Goal: Task Accomplishment & Management: Manage account settings

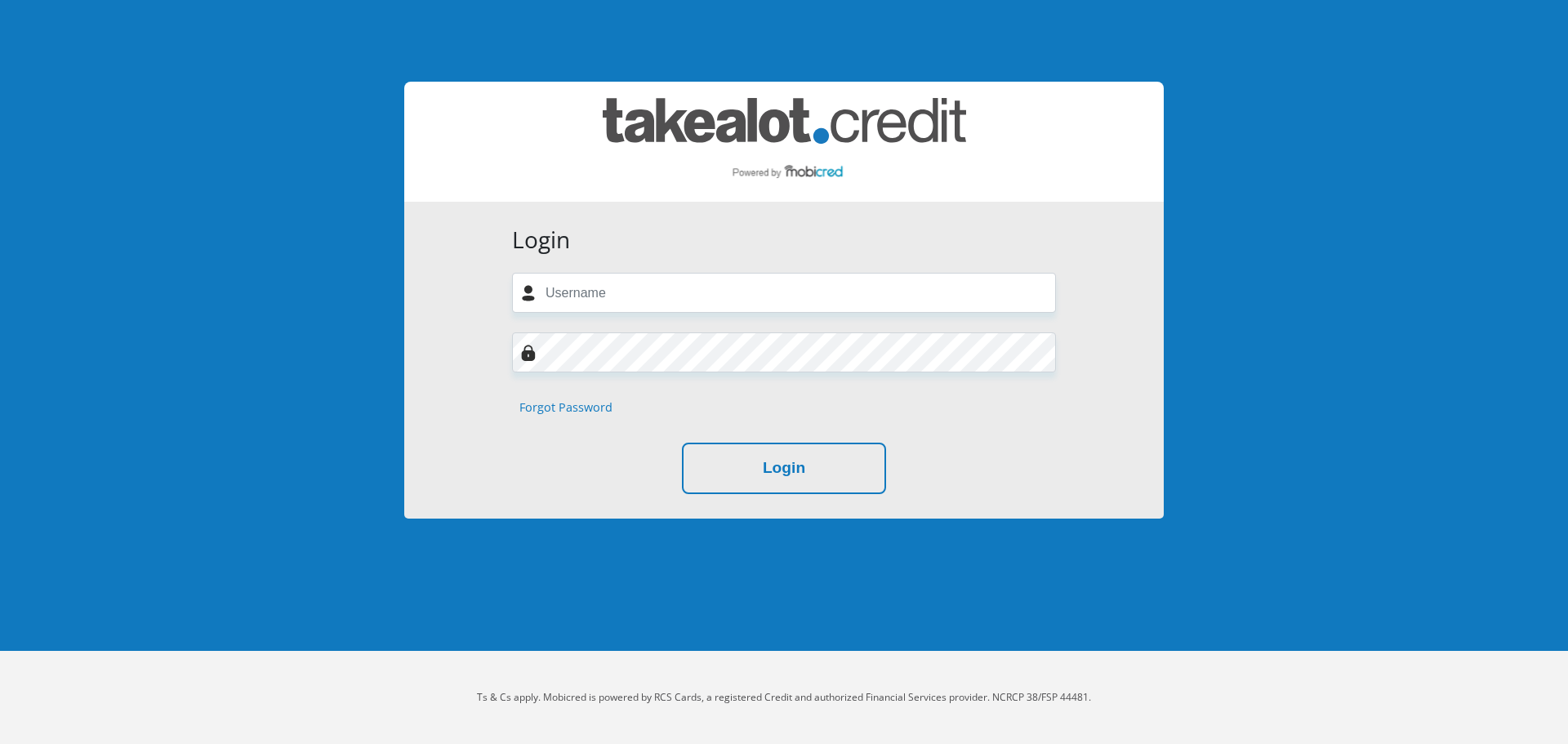
type input "[EMAIL_ADDRESS][DOMAIN_NAME]"
click at [1015, 416] on div "Forgot Password" at bounding box center [784, 408] width 569 height 18
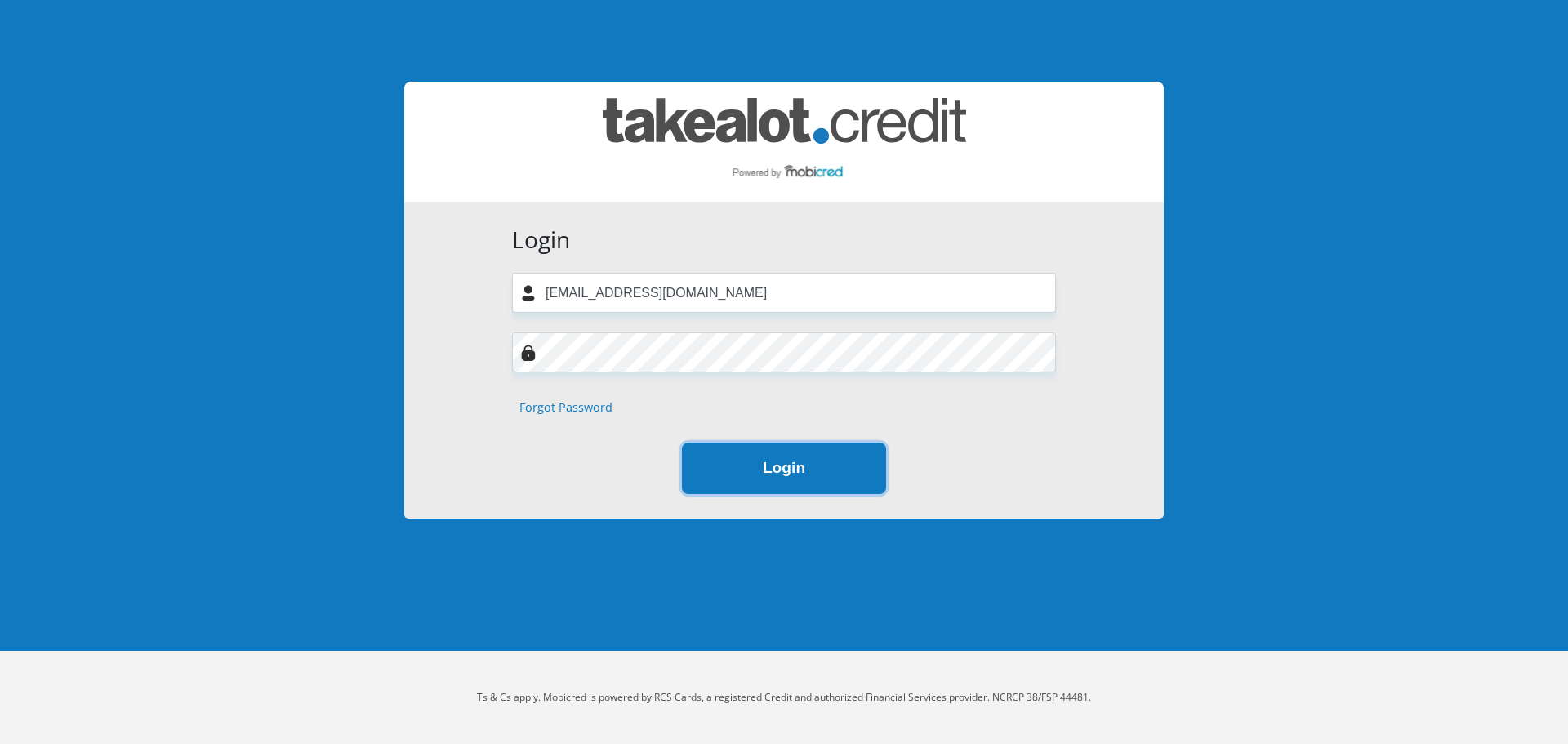
click at [841, 472] on button "Login" at bounding box center [784, 468] width 204 height 51
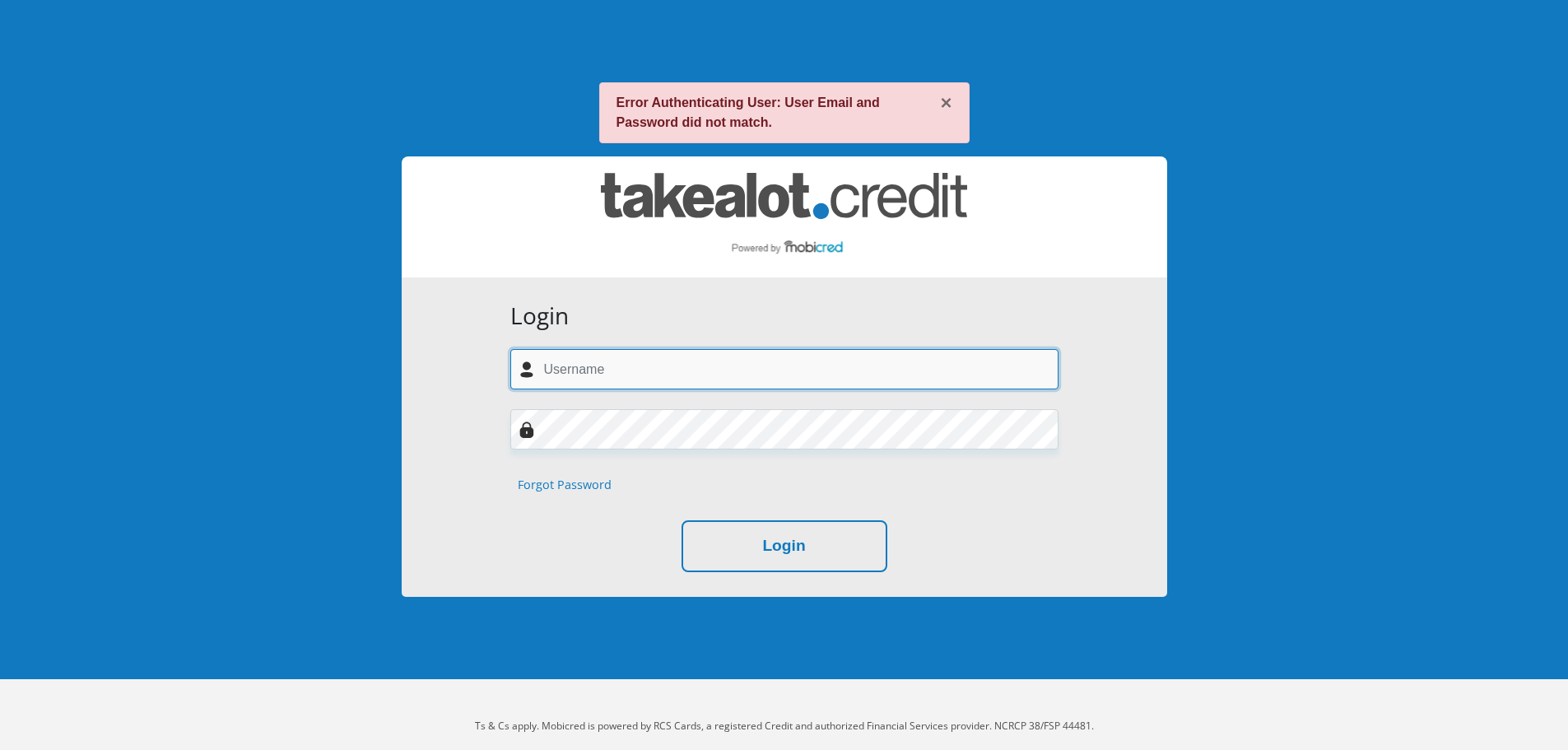
click at [695, 368] on input "text" at bounding box center [784, 369] width 548 height 40
type input "Michalmeiring@gmail.com"
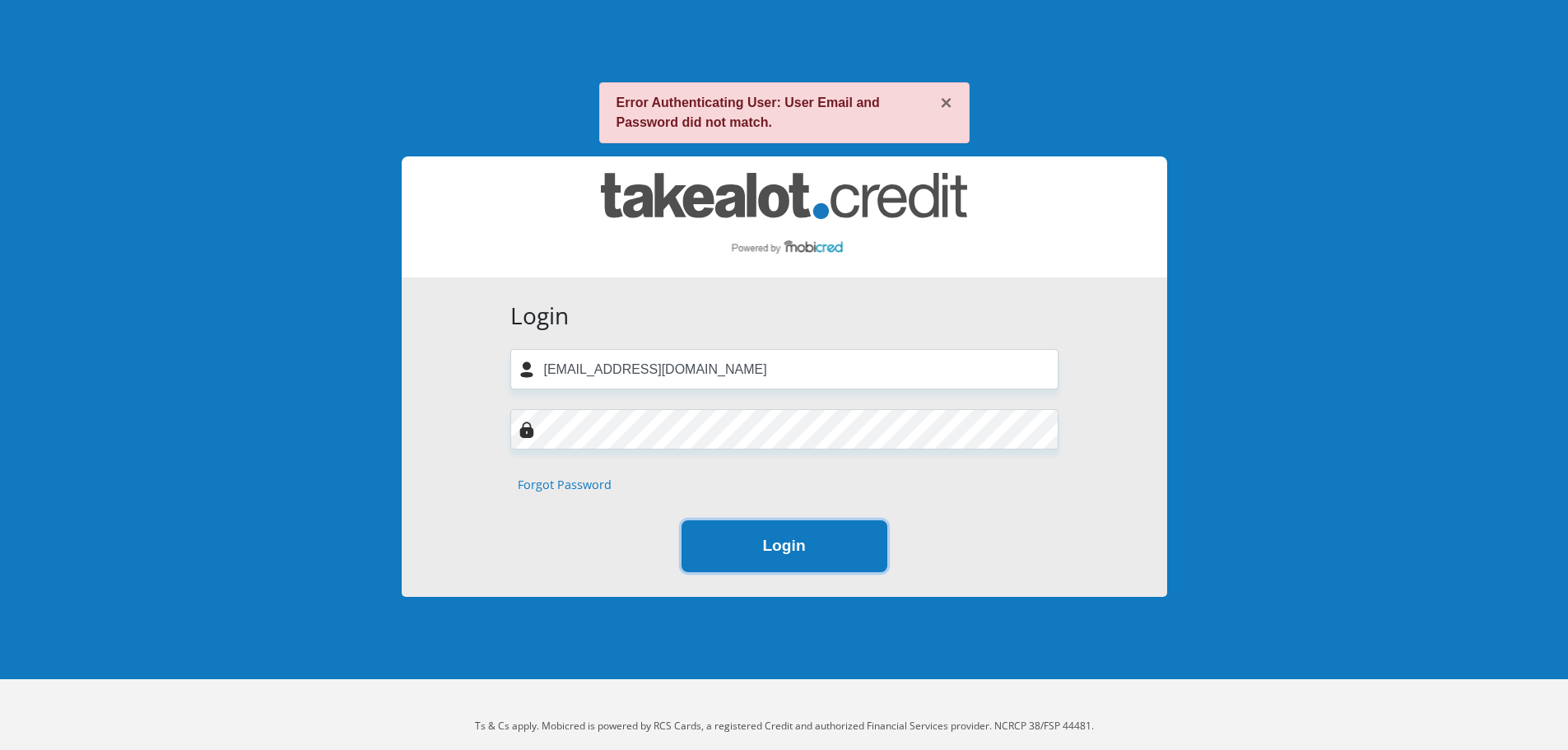
click at [772, 542] on button "Login" at bounding box center [784, 546] width 206 height 51
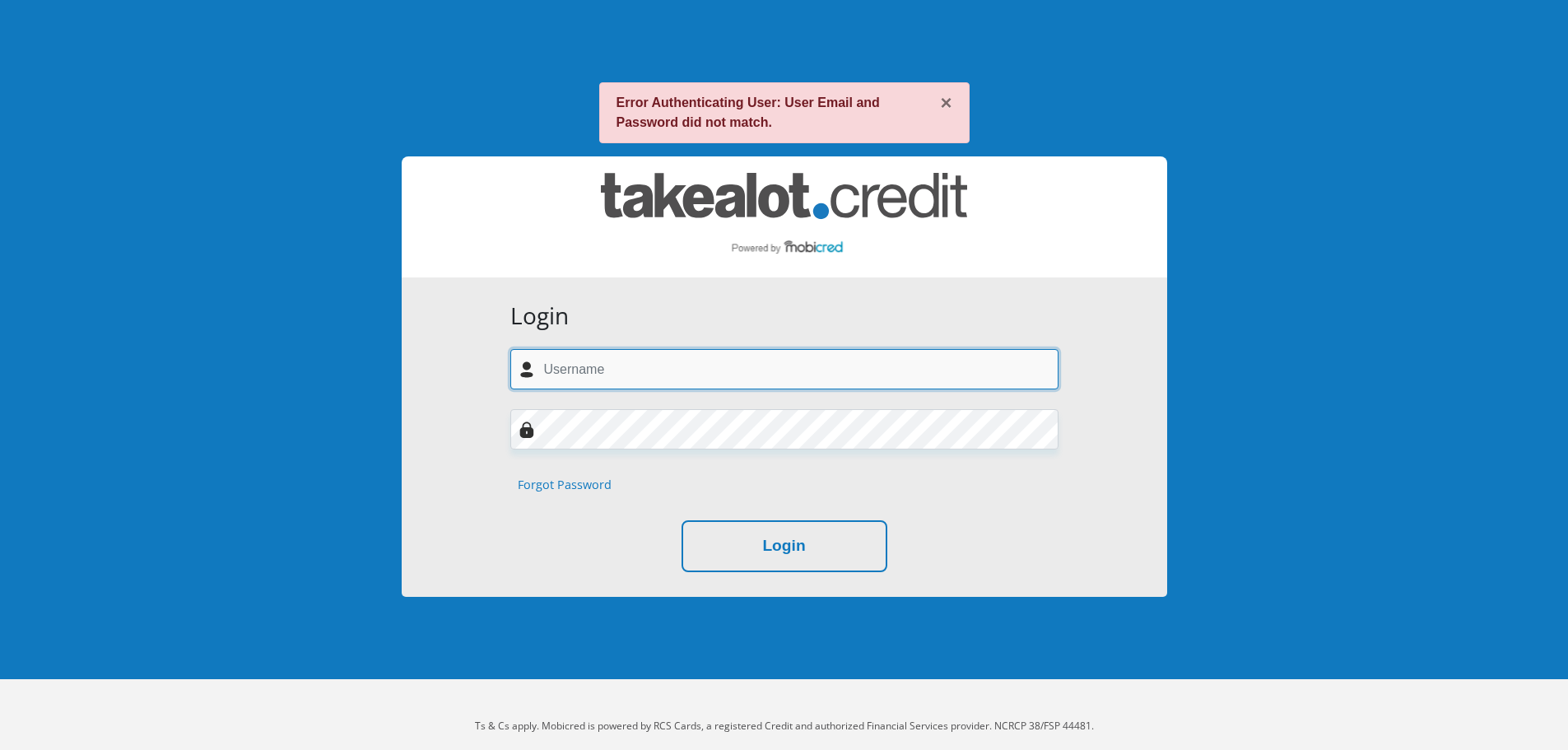
click at [643, 364] on input "text" at bounding box center [784, 369] width 548 height 40
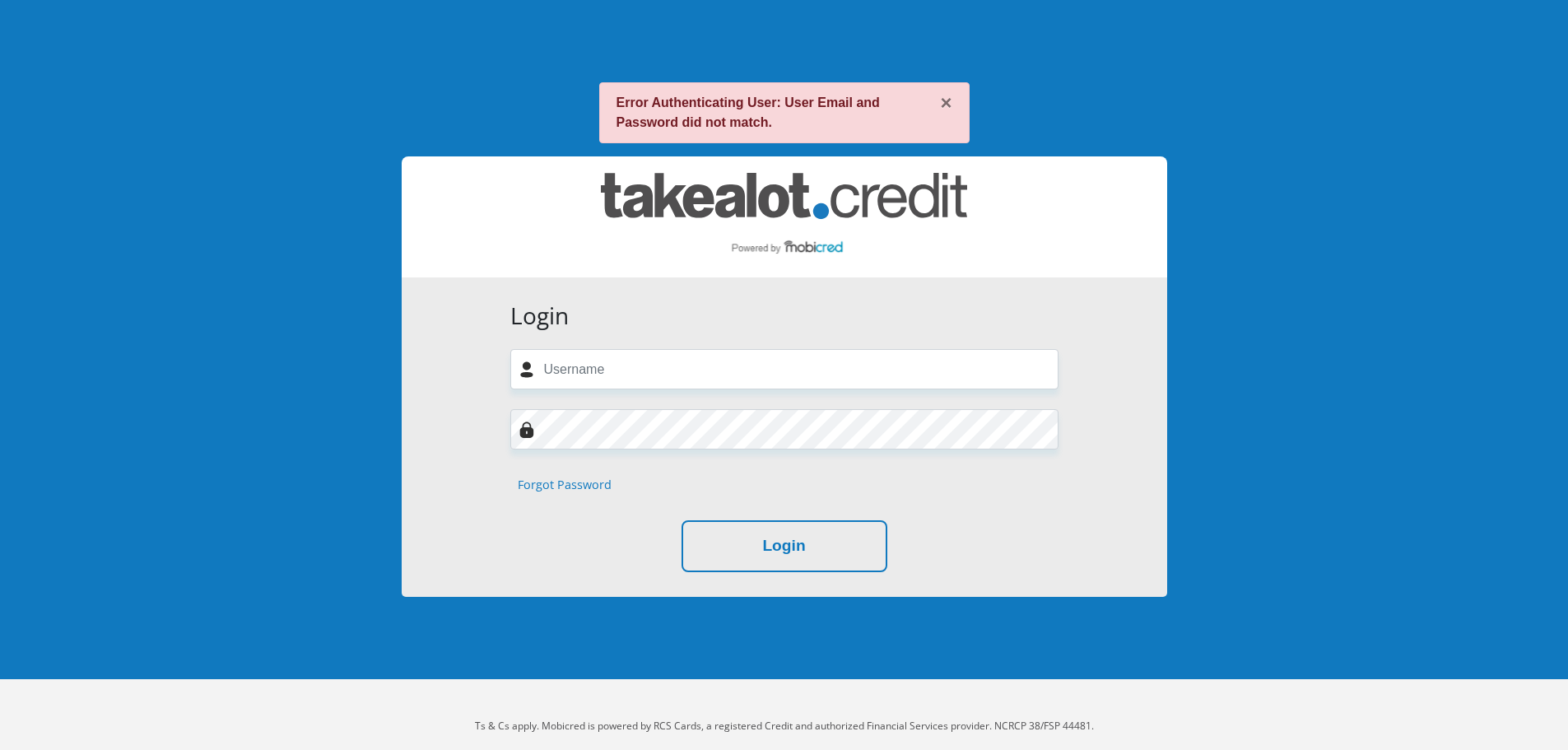
click at [960, 482] on div "Forgot Password" at bounding box center [784, 485] width 573 height 18
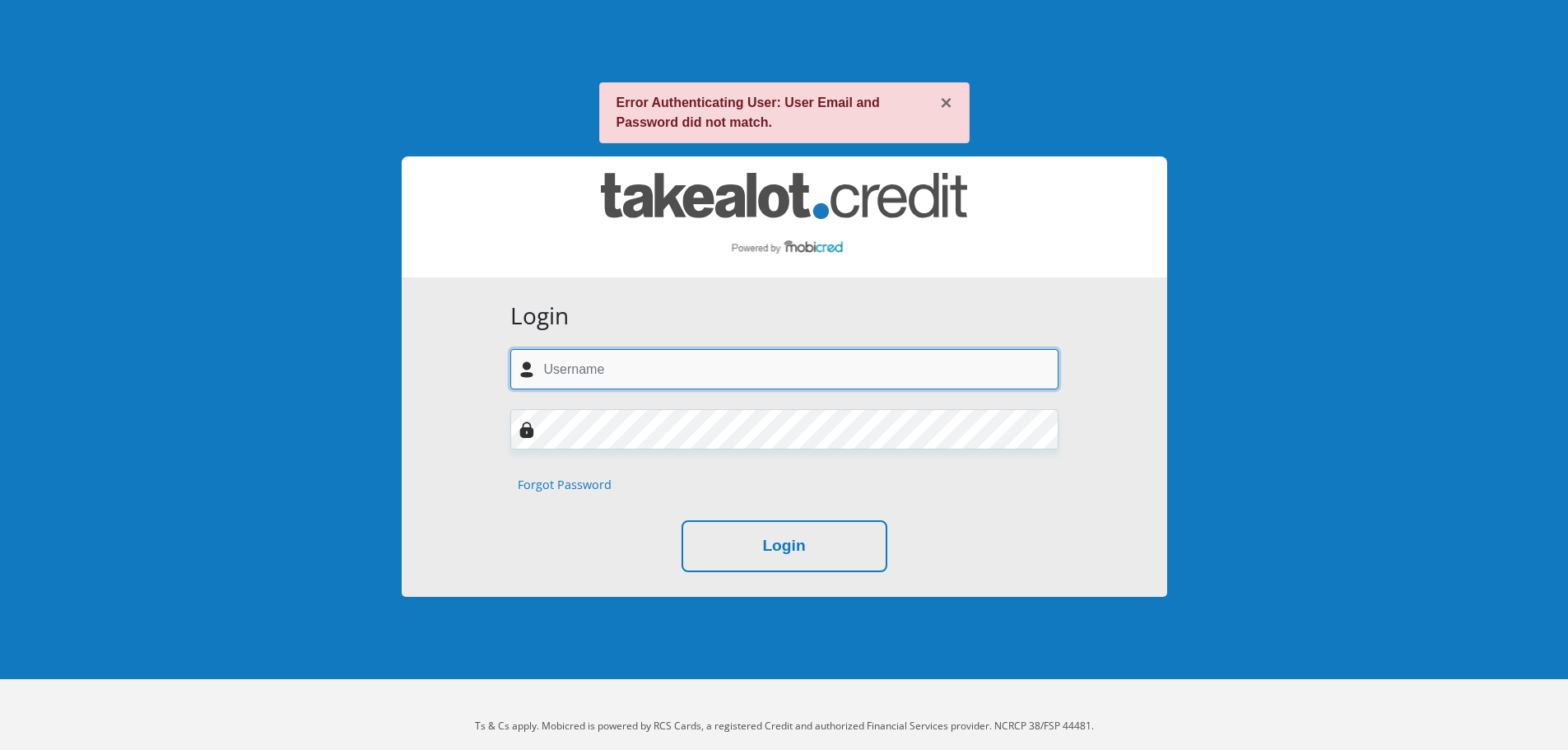
click at [649, 364] on input "text" at bounding box center [784, 369] width 548 height 40
type input "MiniFrikie"
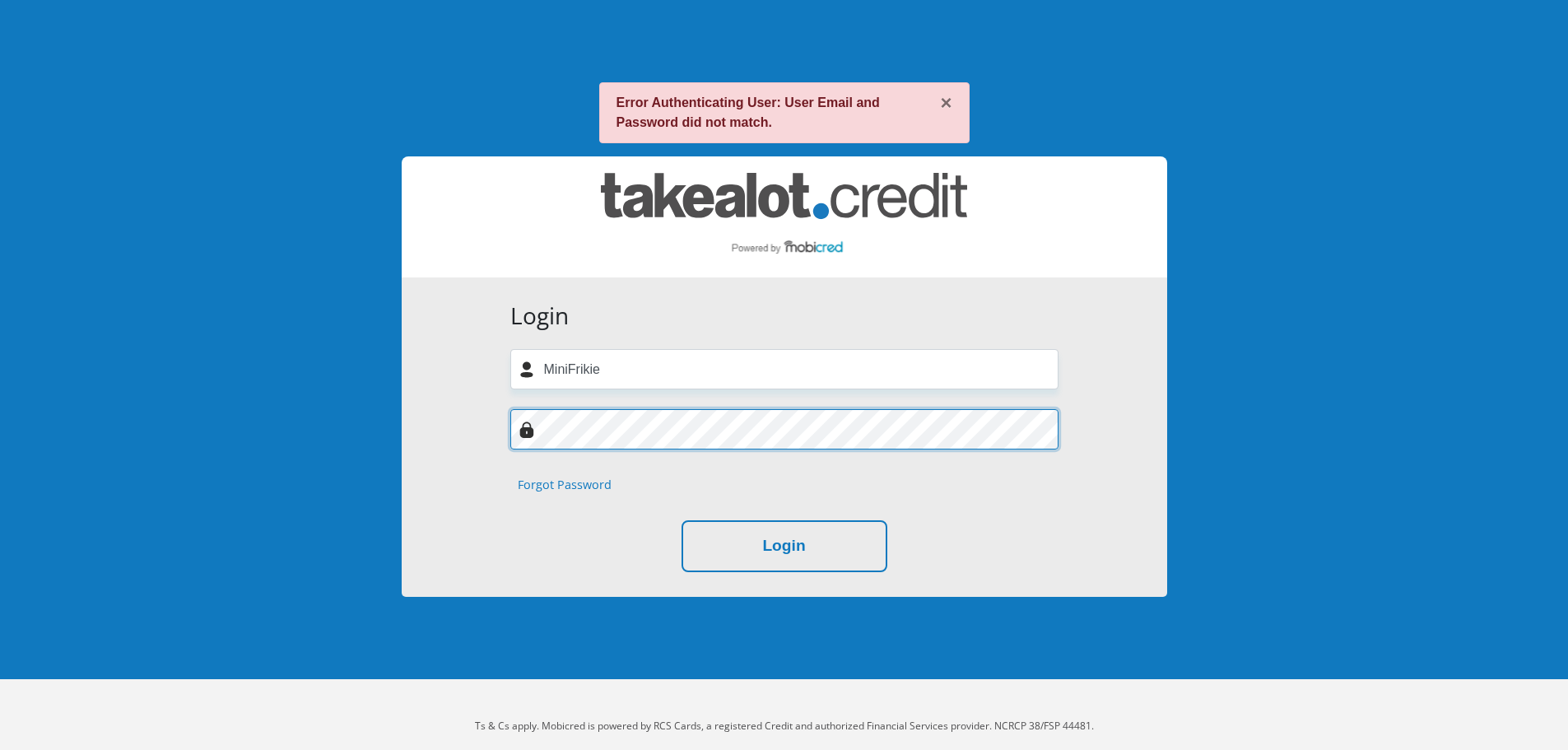
click at [681, 521] on button "Login" at bounding box center [784, 546] width 206 height 51
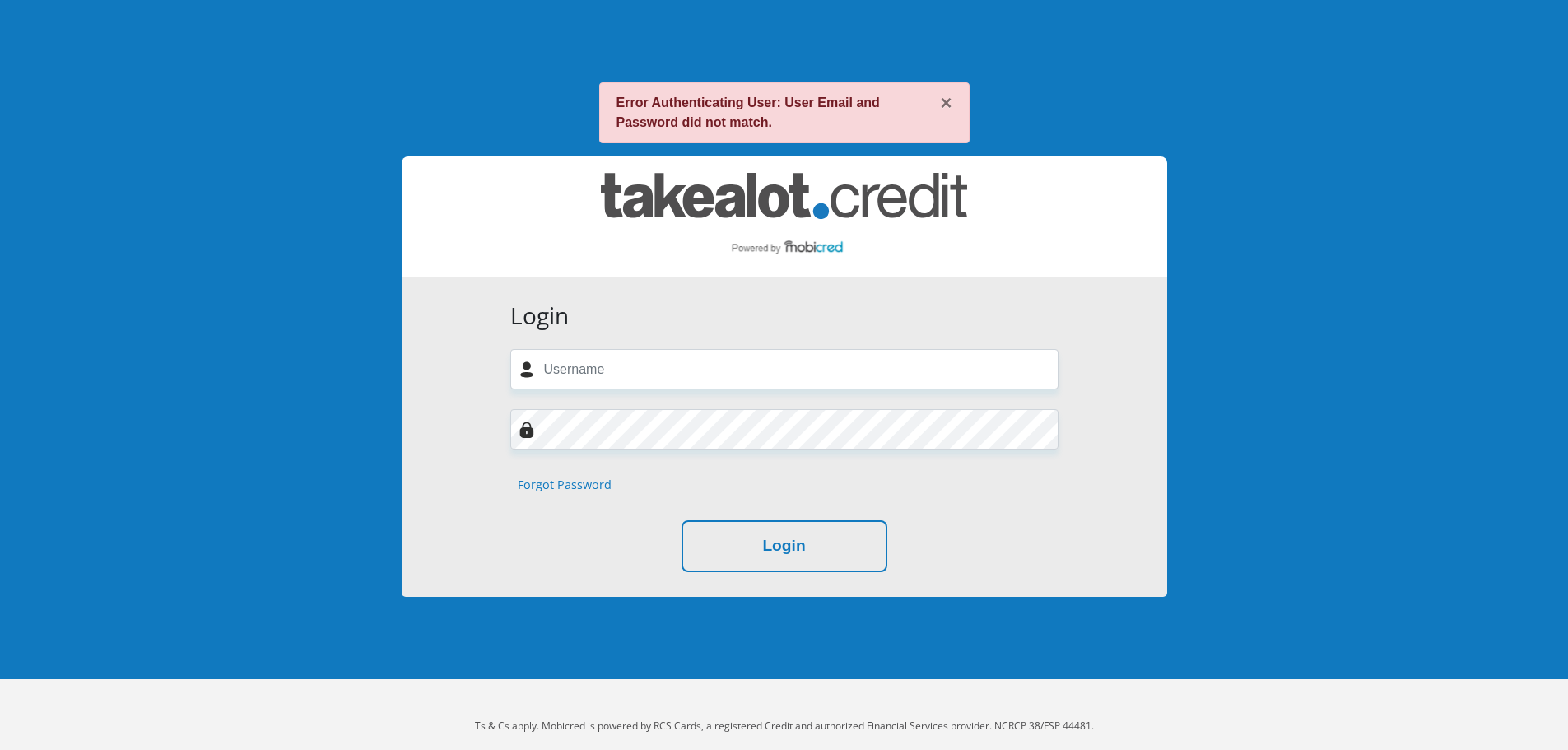
click at [564, 484] on link "Forgot Password" at bounding box center [565, 485] width 94 height 18
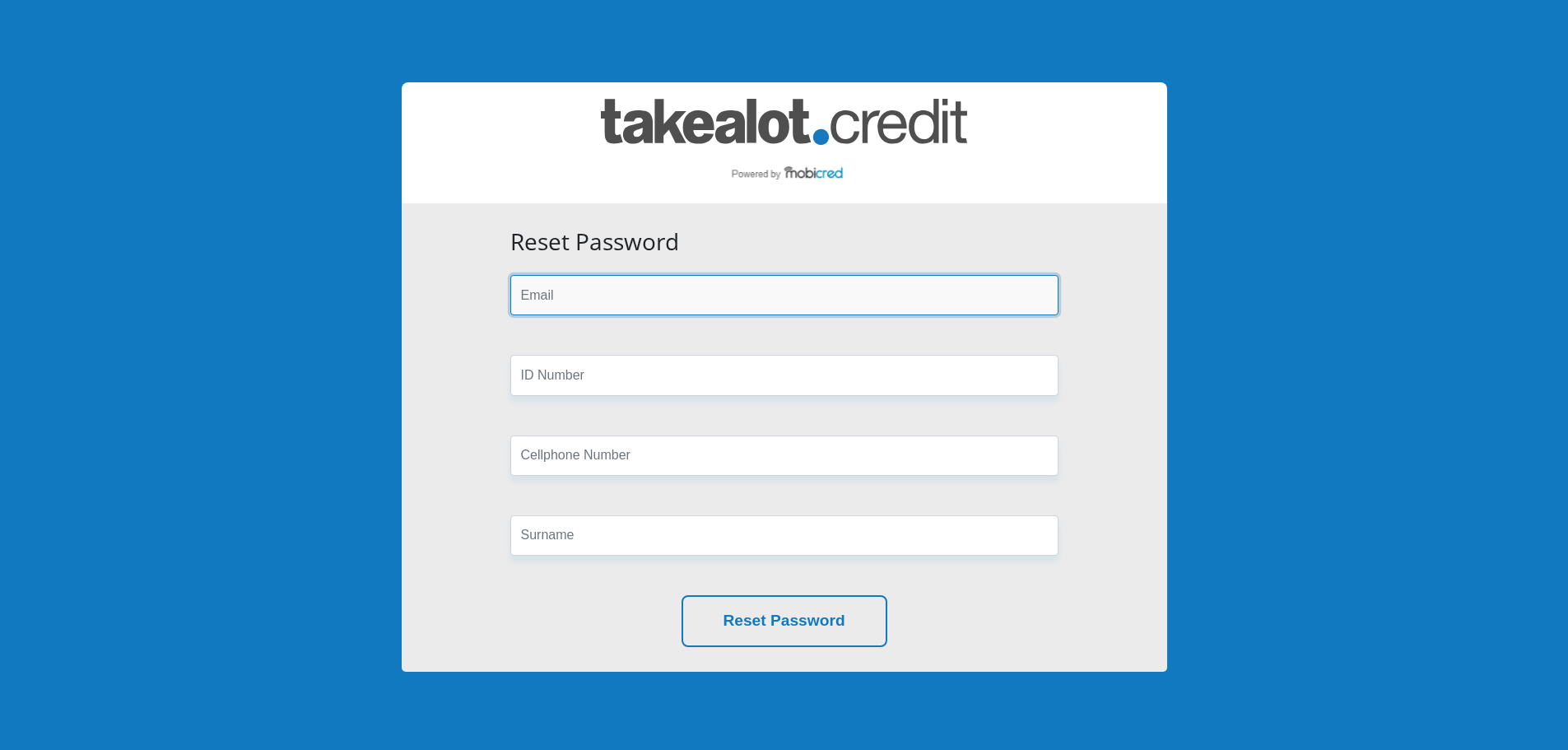
click at [588, 305] on input "email" at bounding box center [784, 295] width 548 height 40
type input "[EMAIL_ADDRESS][DOMAIN_NAME]"
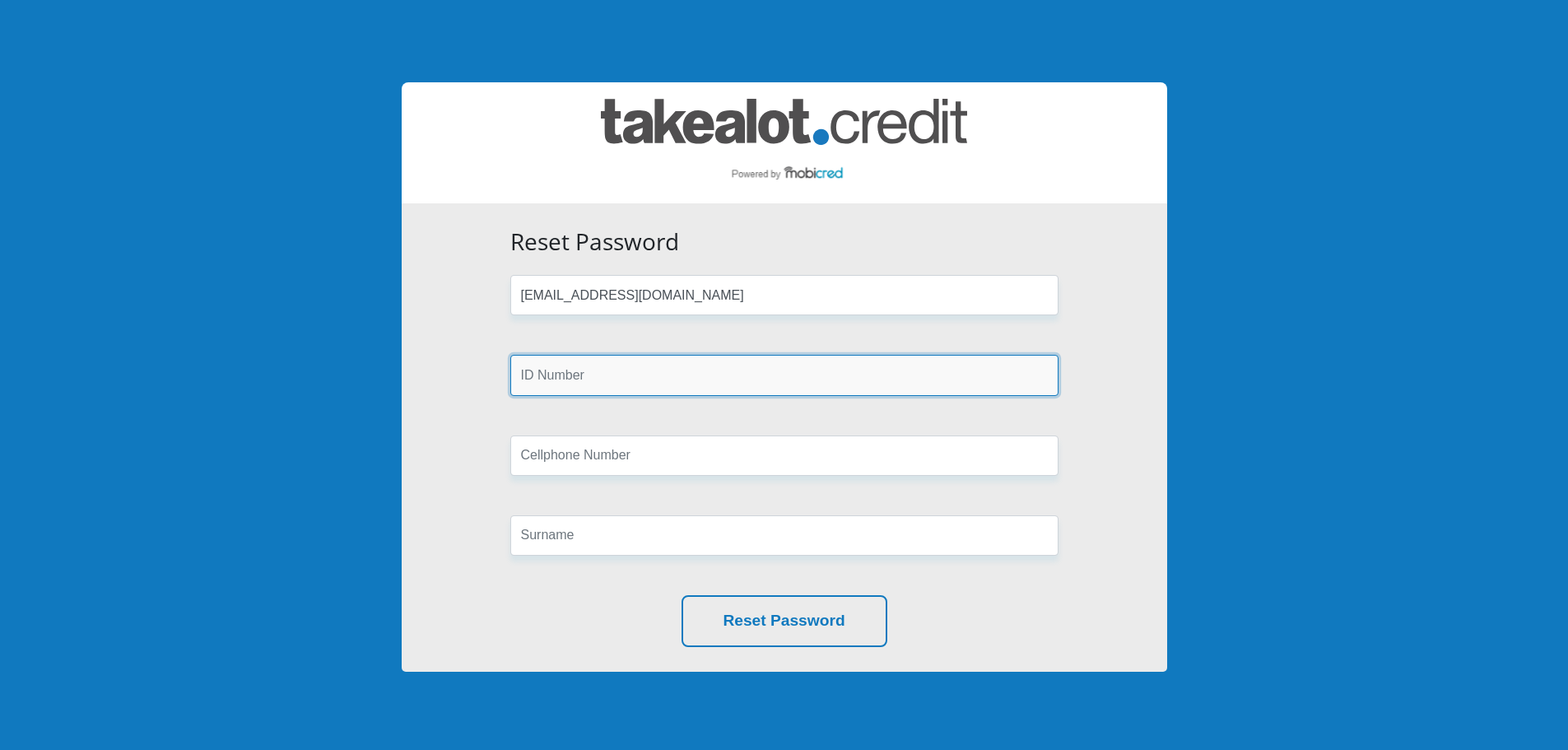
click at [579, 381] on input "text" at bounding box center [784, 375] width 548 height 40
type input "9510195099089"
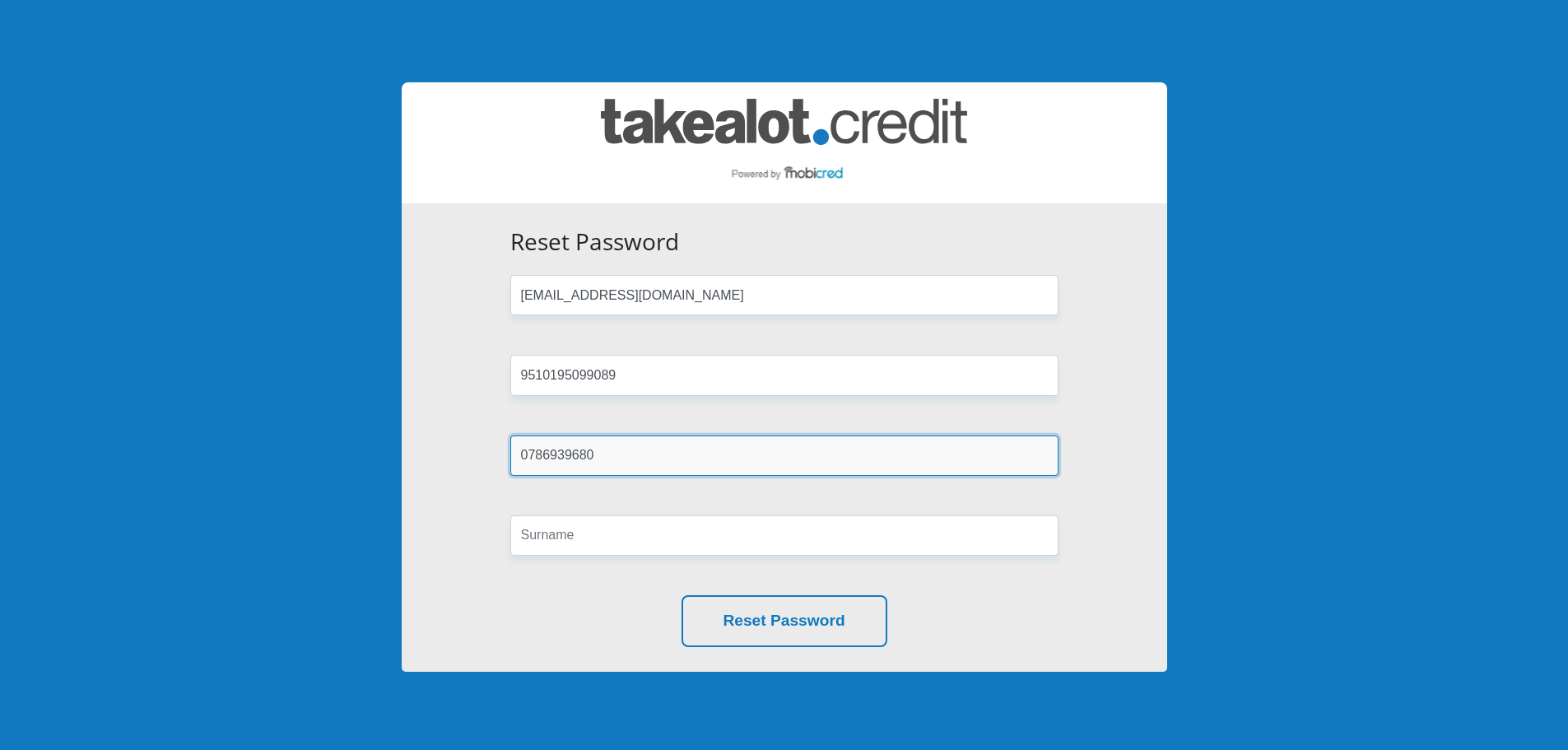
type input "0786939680"
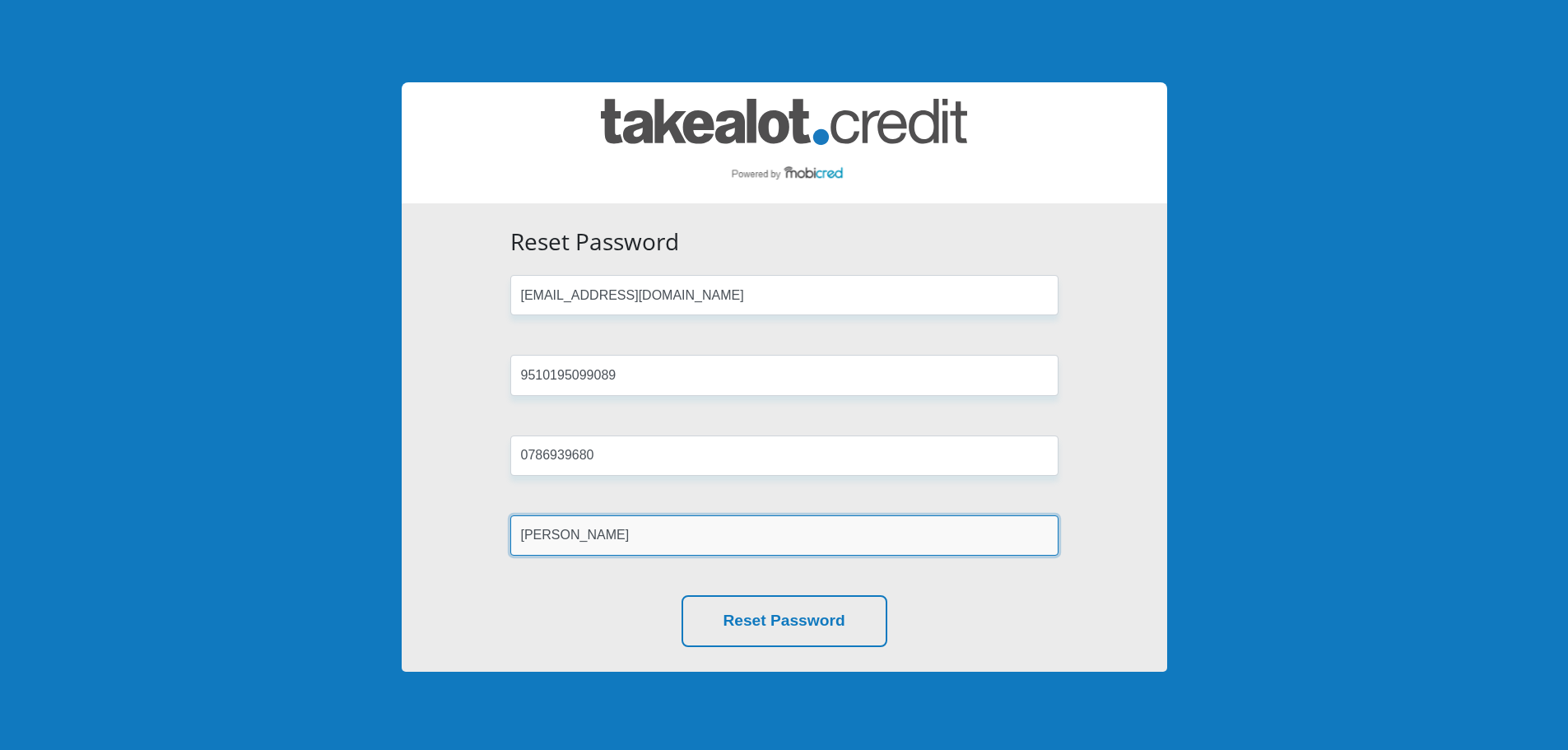
type input "Meiring"
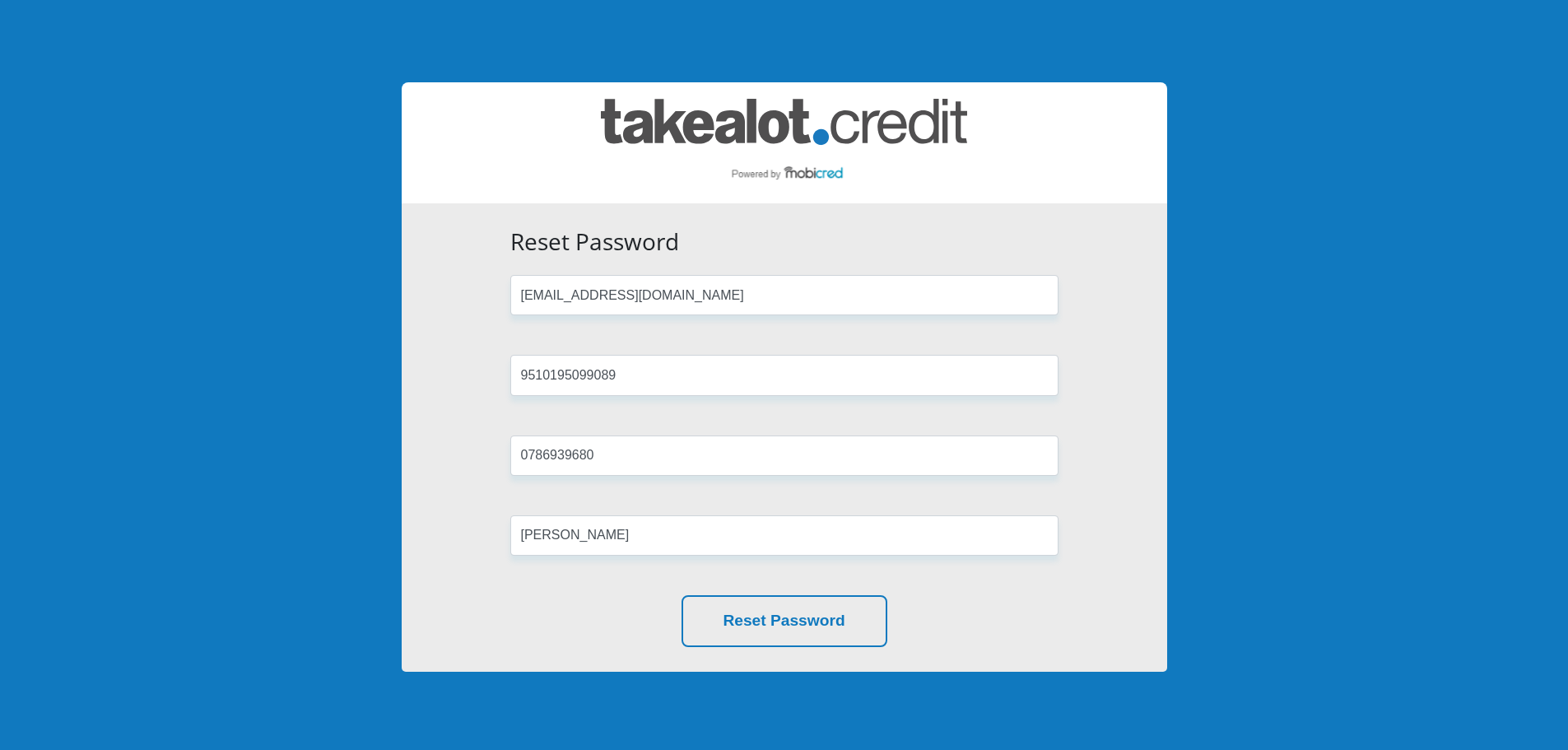
drag, startPoint x: 1011, startPoint y: 611, endPoint x: 959, endPoint y: 621, distance: 53.0
click at [1011, 611] on div "Reset Password" at bounding box center [784, 621] width 548 height 51
click at [885, 627] on button "Reset Password" at bounding box center [784, 621] width 206 height 51
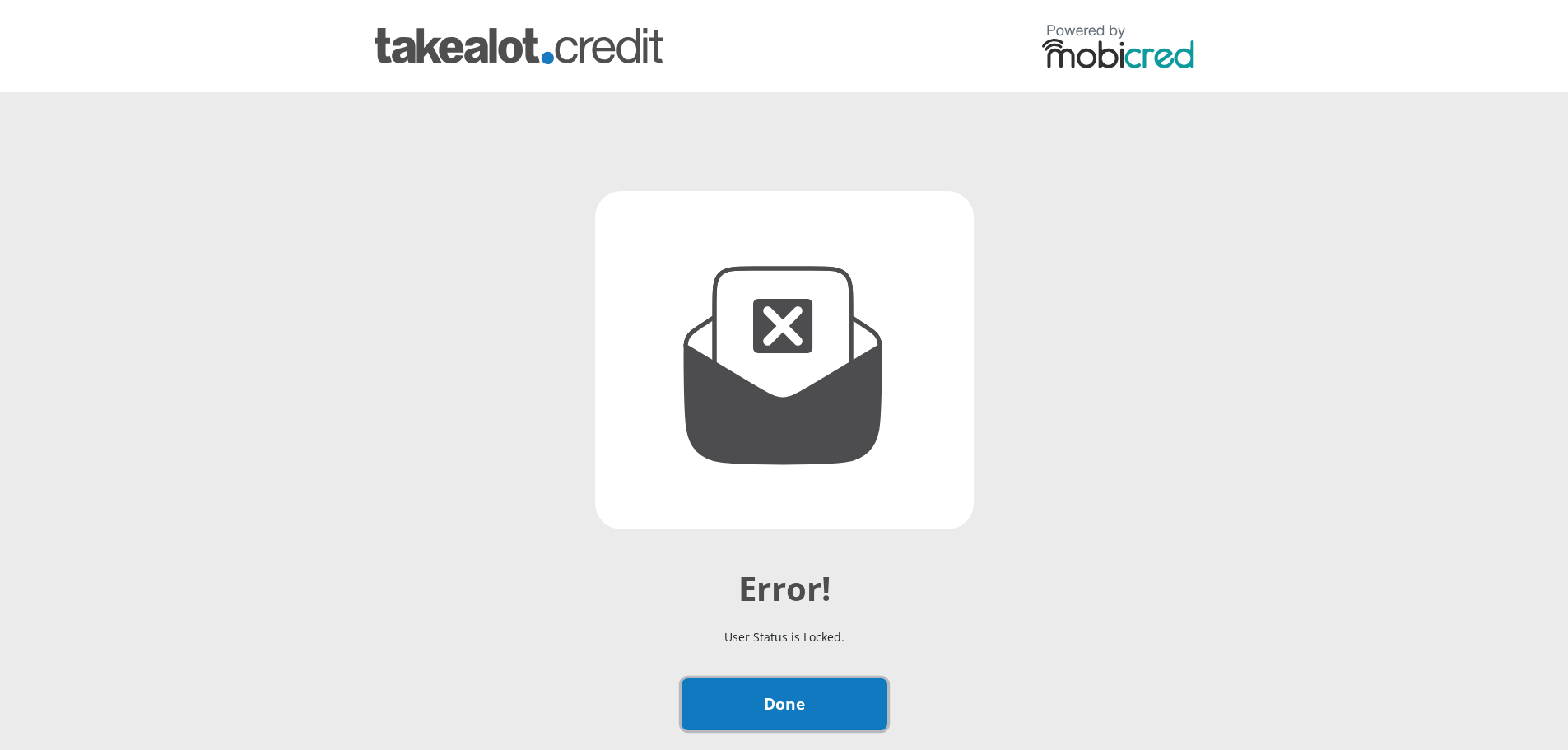
click at [810, 705] on link "Done" at bounding box center [784, 704] width 206 height 51
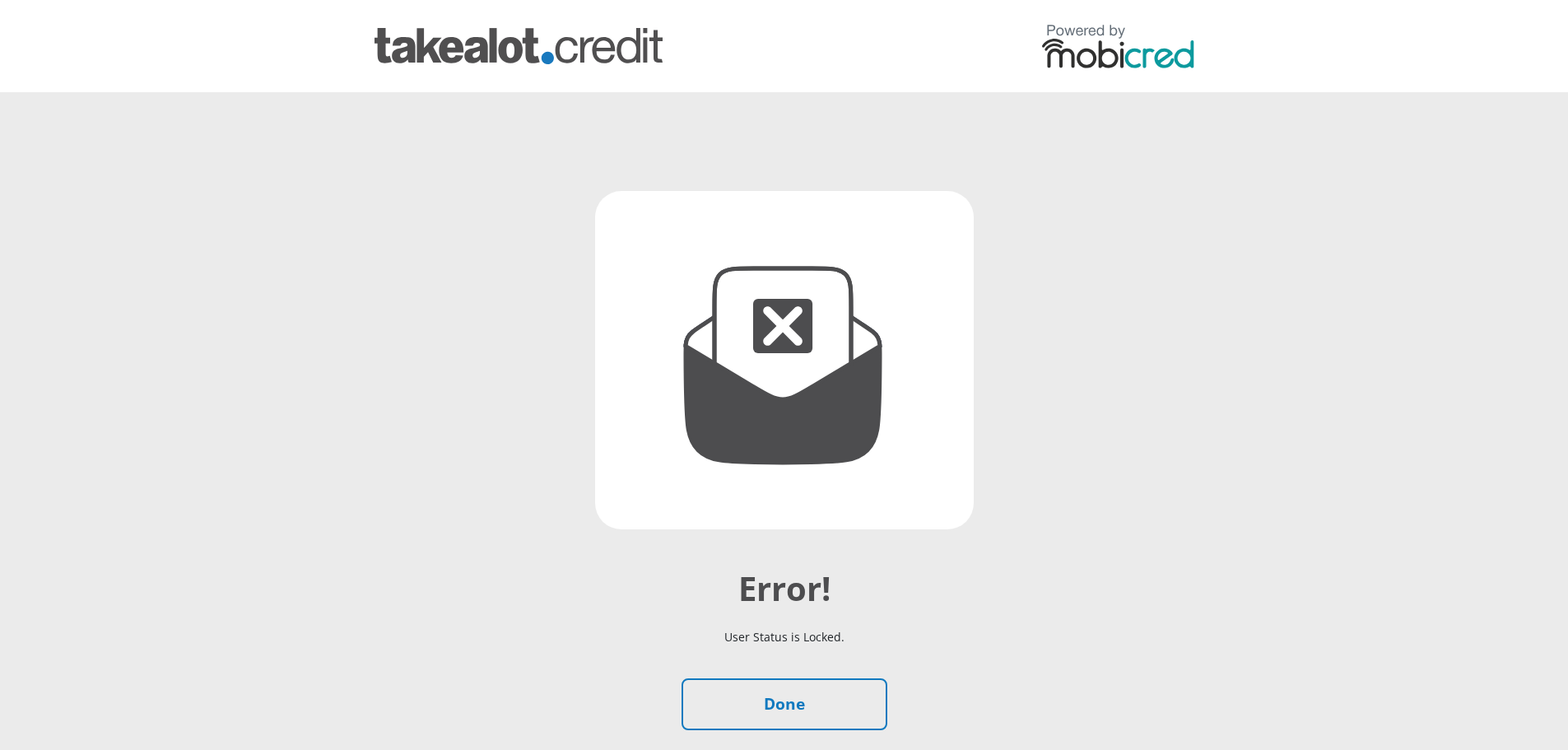
scroll to position [83, 0]
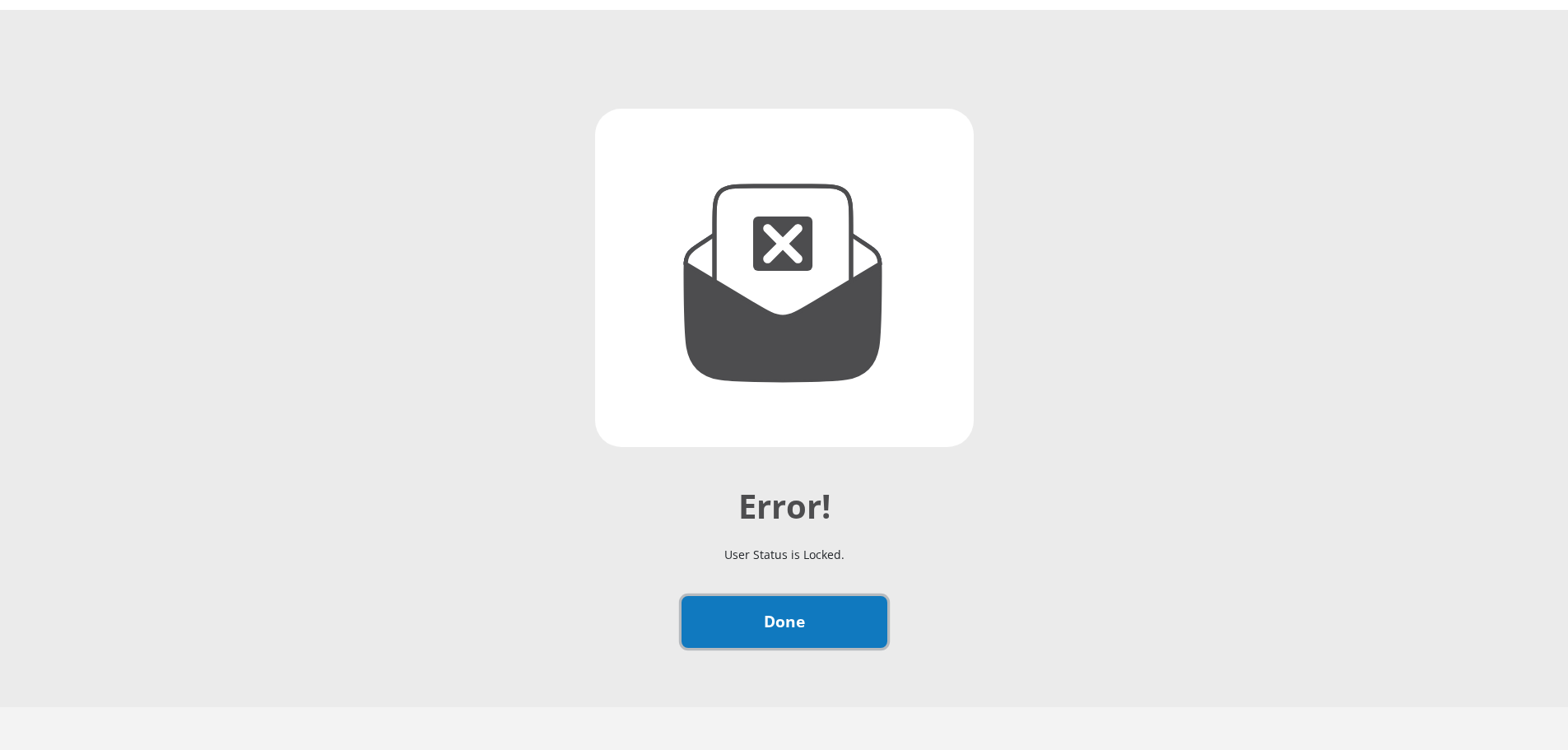
click at [788, 621] on link "Done" at bounding box center [784, 621] width 206 height 51
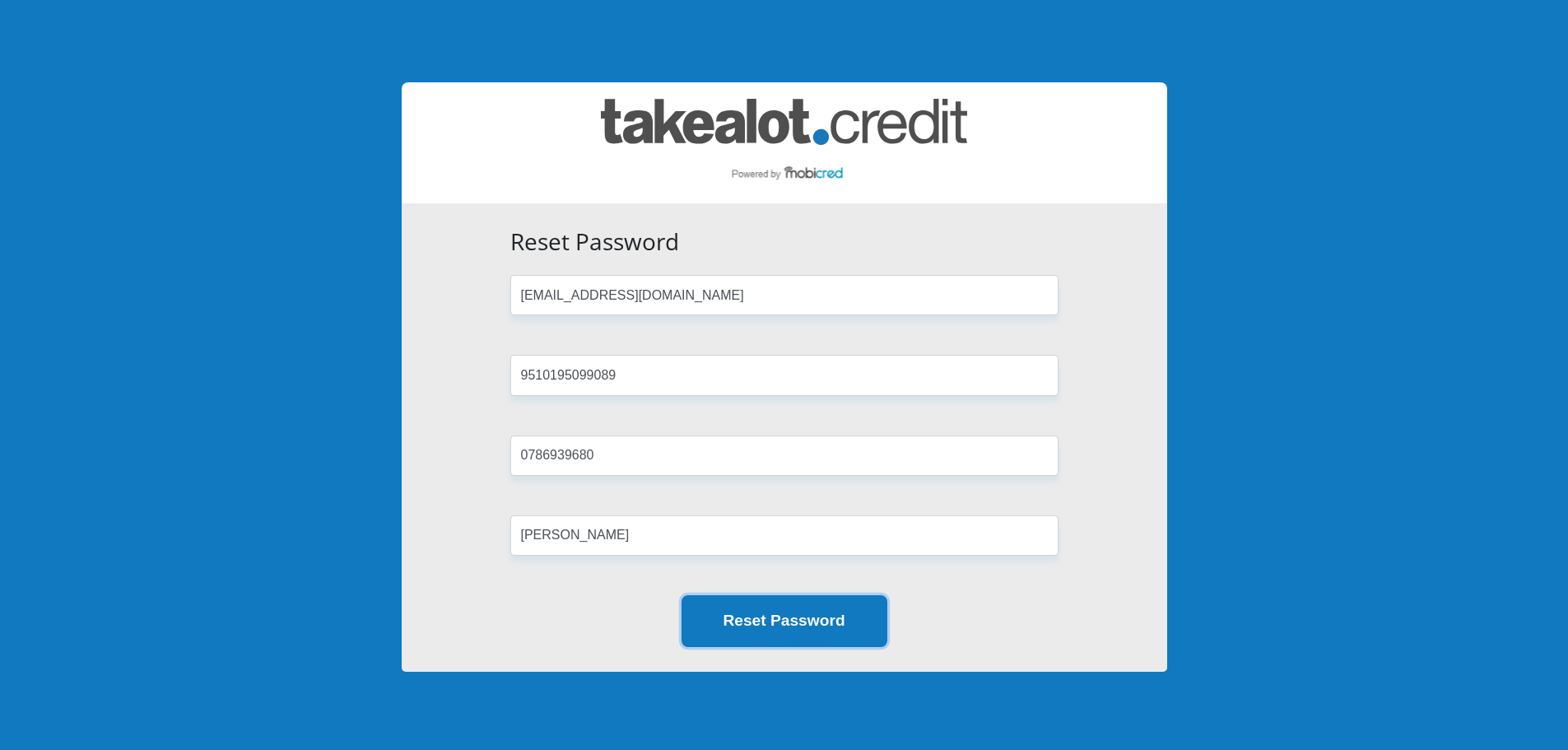
click at [810, 633] on button "Reset Password" at bounding box center [784, 621] width 206 height 51
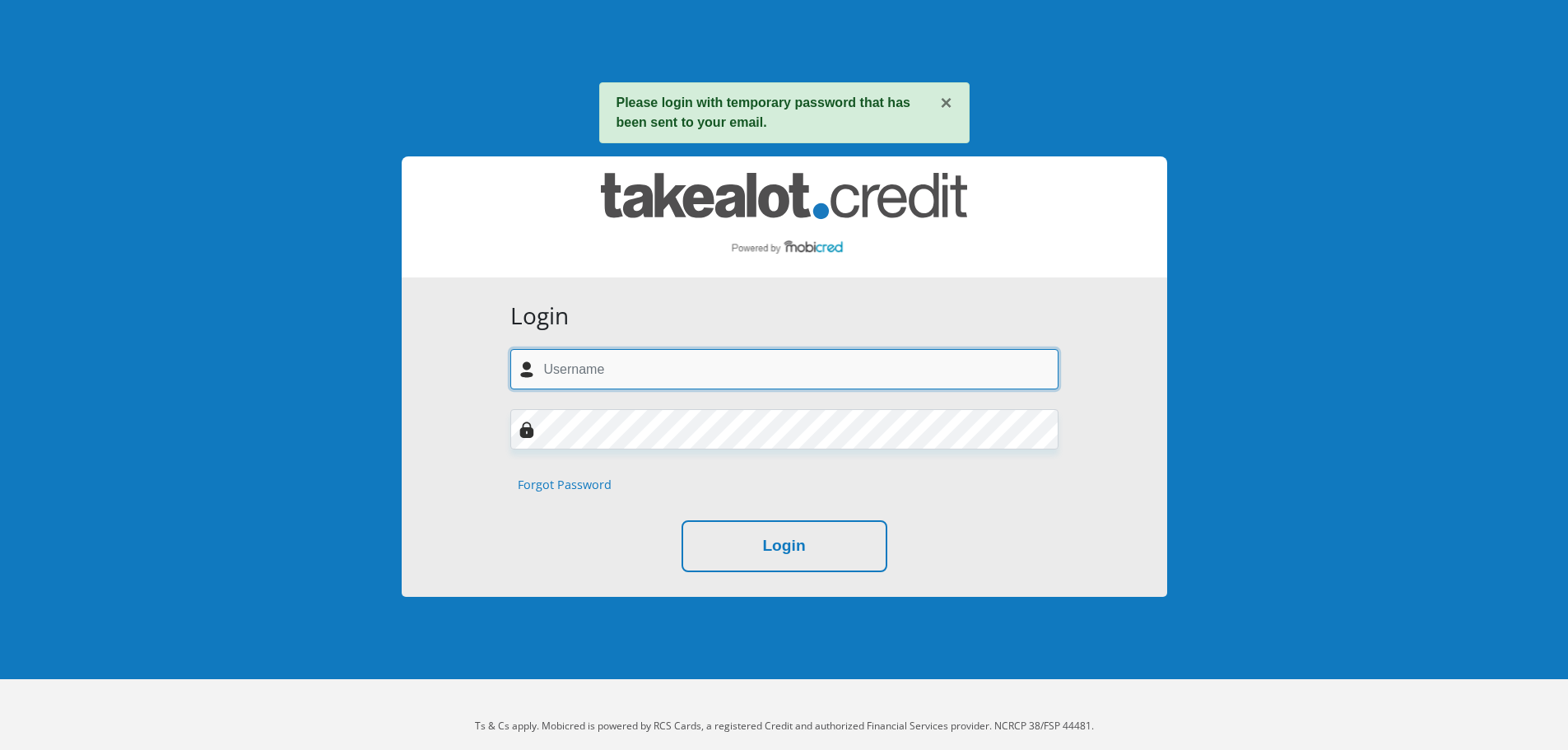
click at [610, 367] on input "text" at bounding box center [784, 369] width 548 height 40
type input "[EMAIL_ADDRESS][DOMAIN_NAME]"
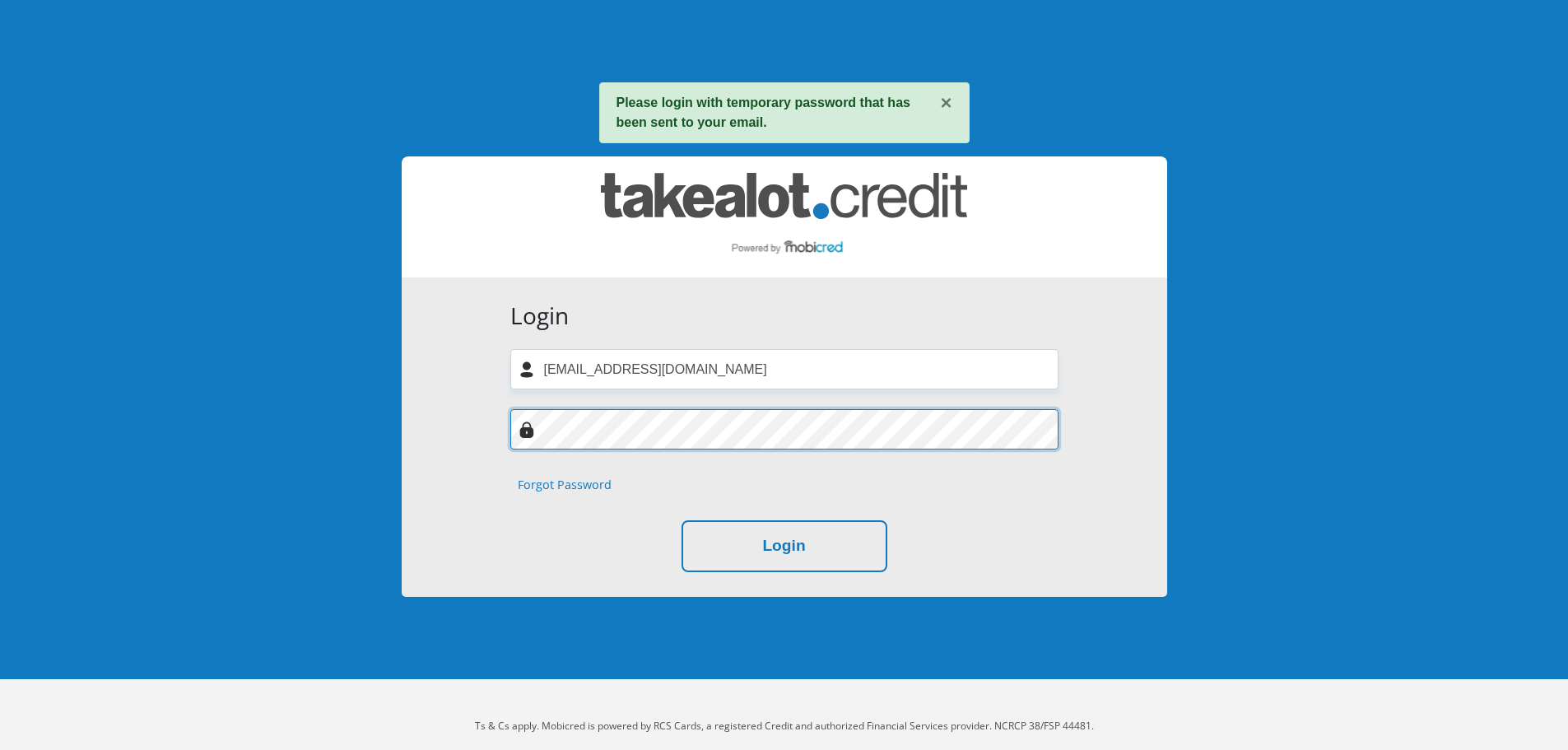
click at [530, 428] on div at bounding box center [784, 430] width 573 height 40
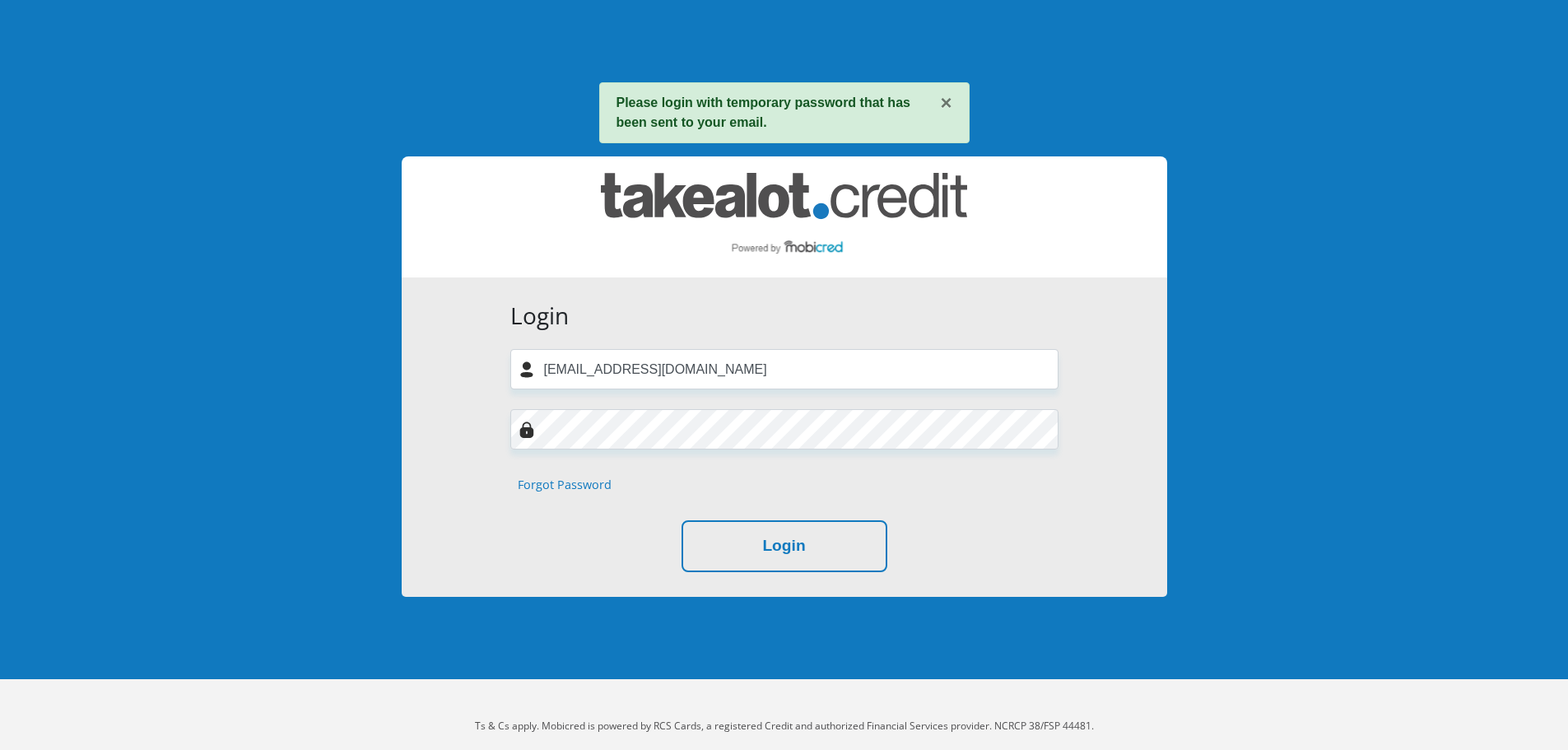
click at [1067, 518] on form "Login michalmeiring@gmail.com Forgot Password Login" at bounding box center [784, 437] width 573 height 270
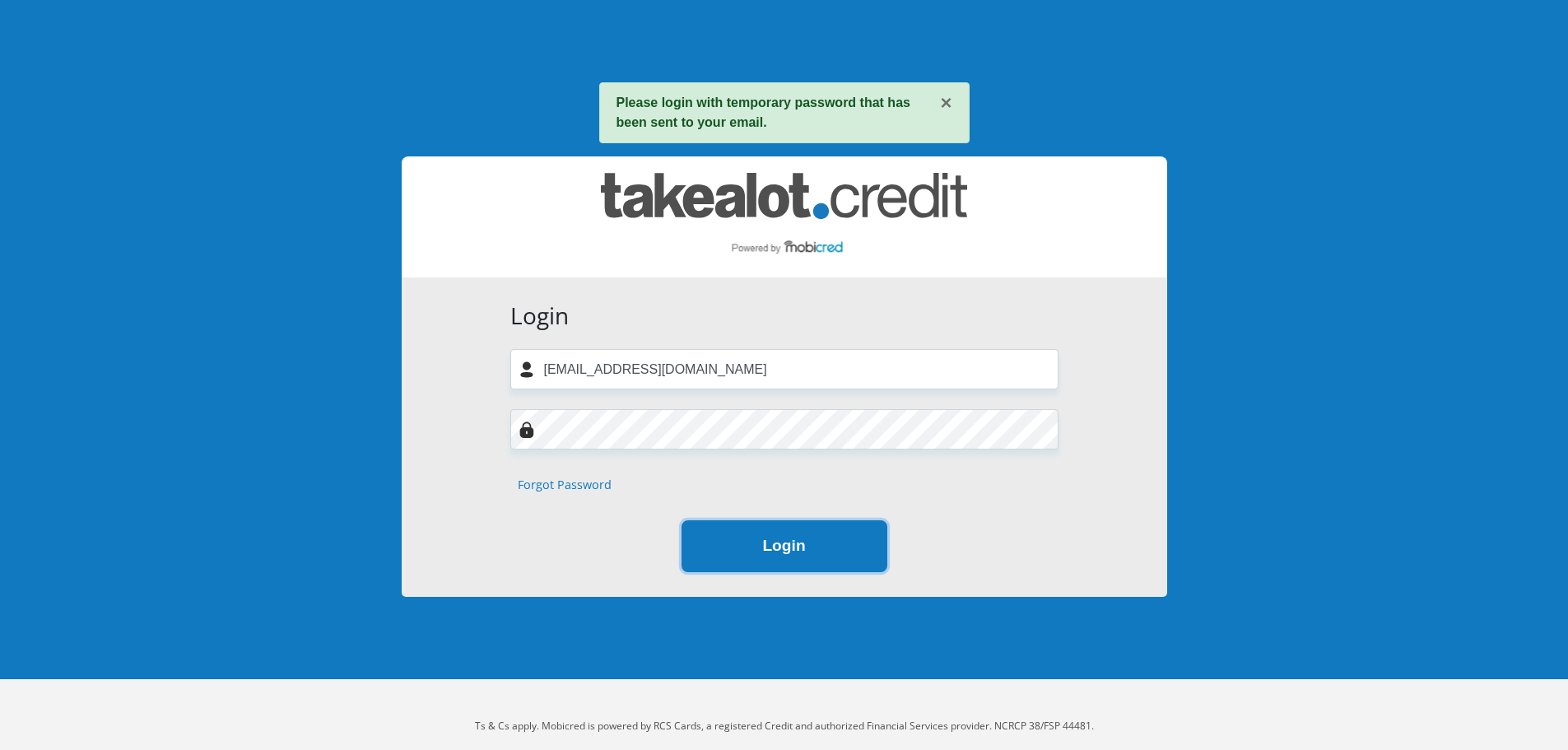
click at [818, 537] on button "Login" at bounding box center [784, 546] width 206 height 51
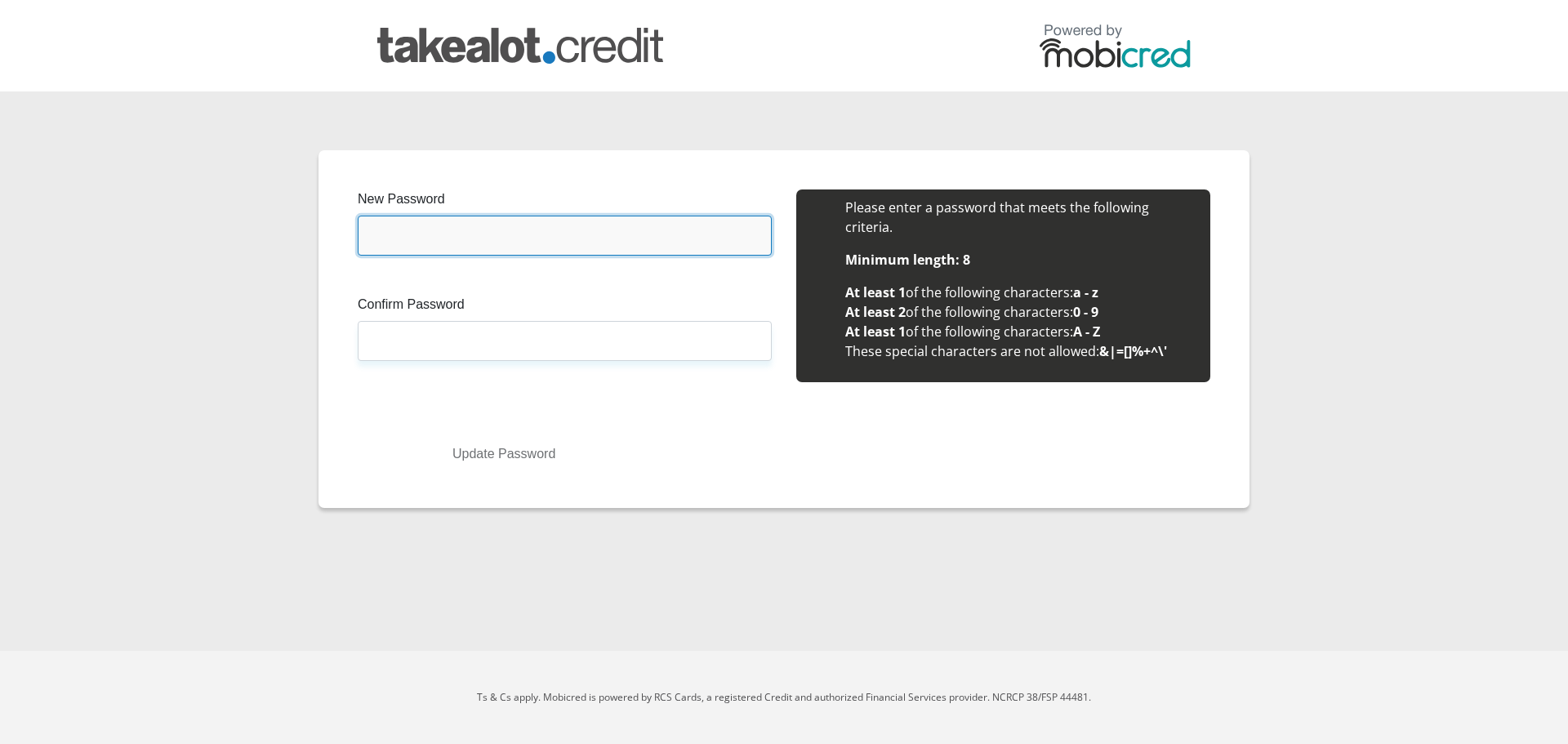
click at [544, 240] on input "New Password" at bounding box center [565, 236] width 415 height 40
type input "Canon*1995"
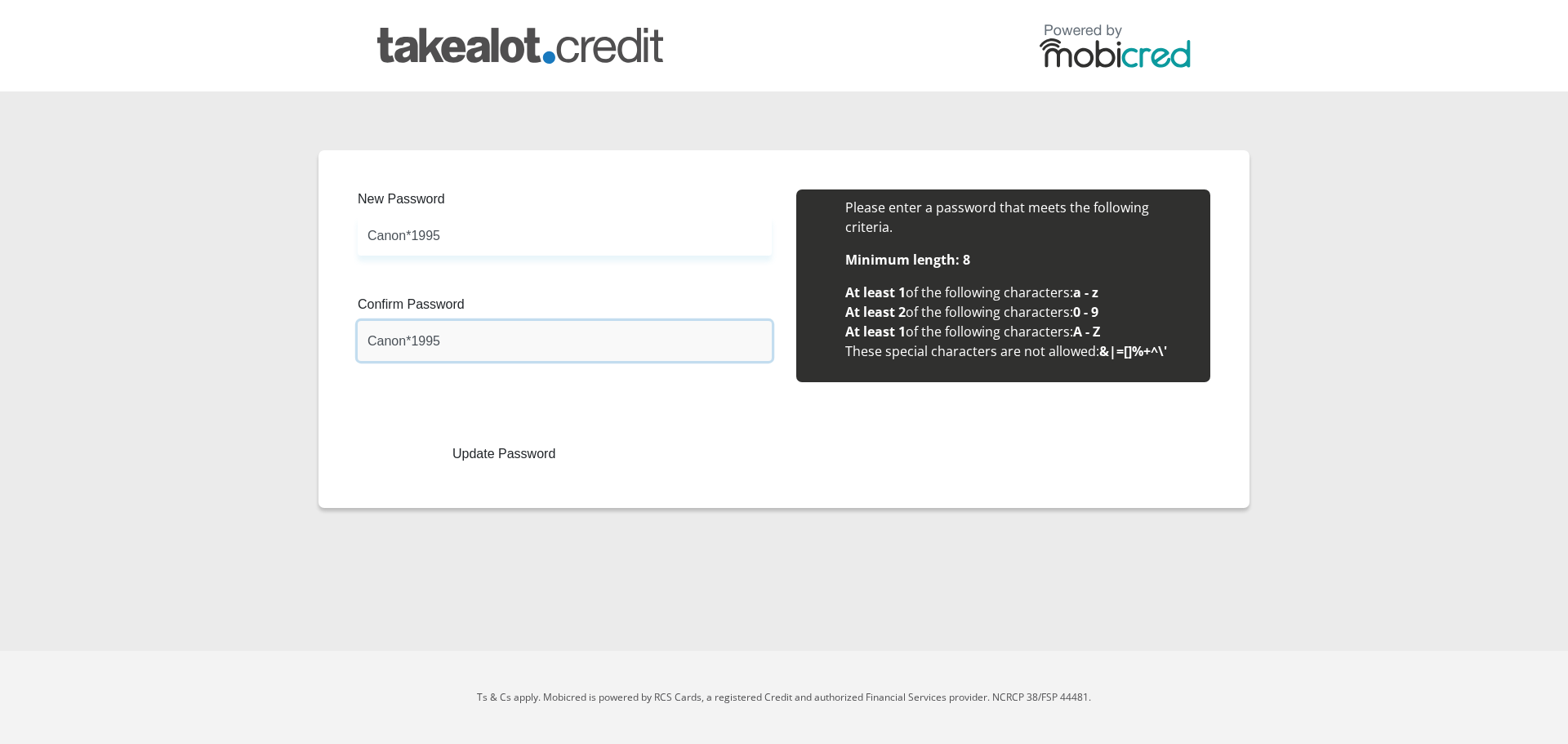
type input "Canon*1995"
click at [466, 456] on button "Update Password" at bounding box center [504, 454] width 268 height 29
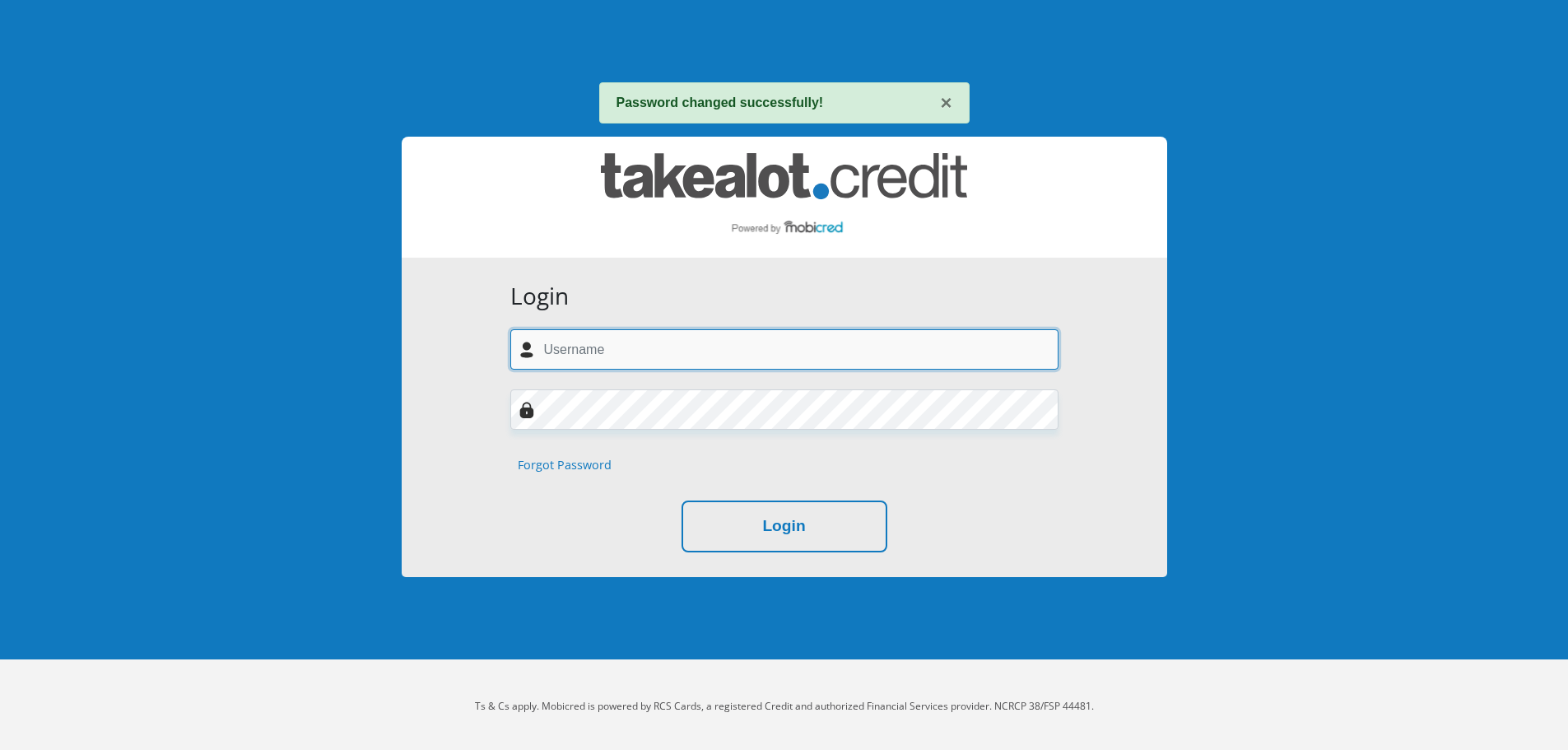
click at [602, 354] on input "text" at bounding box center [784, 350] width 548 height 40
type input "[EMAIL_ADDRESS][DOMAIN_NAME]"
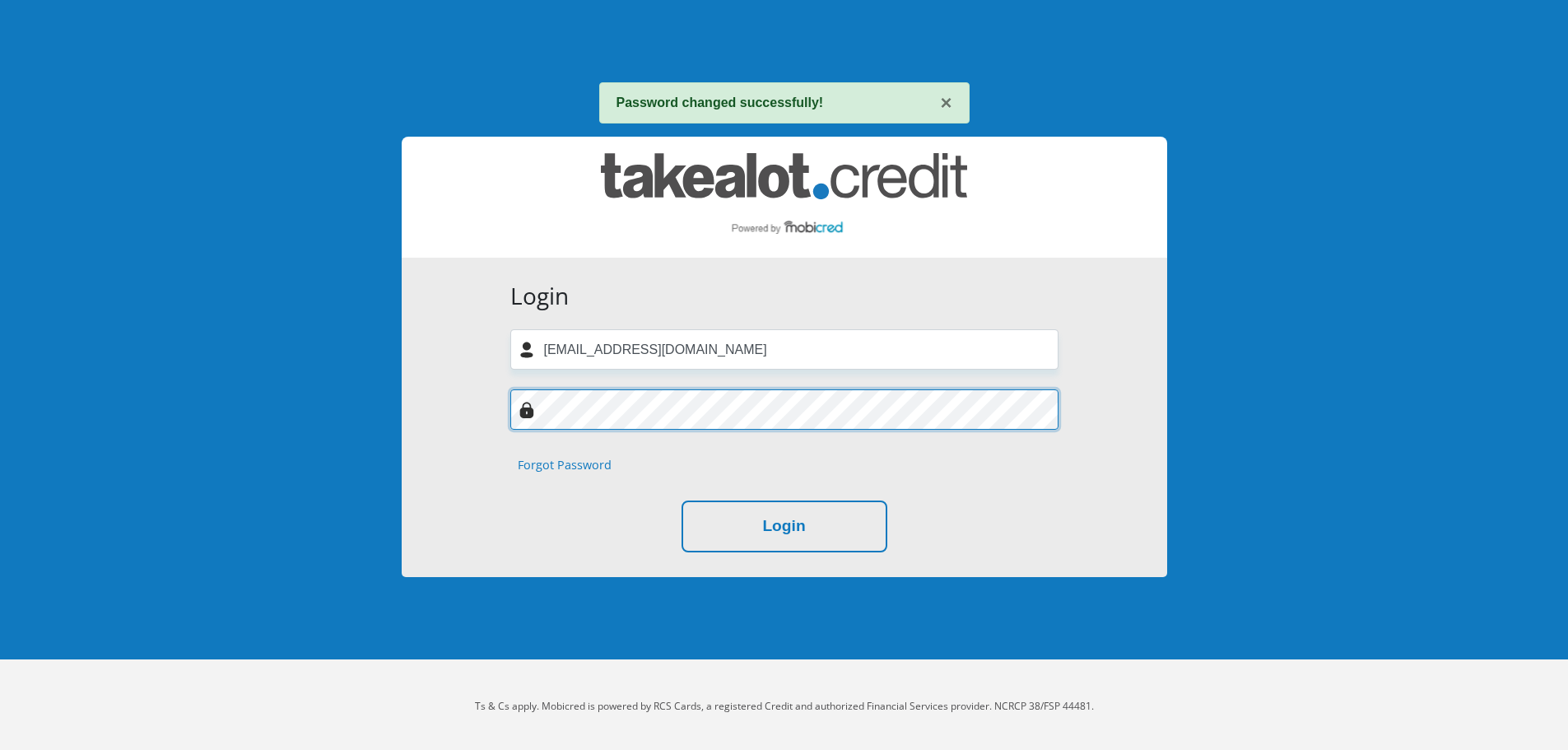
click at [430, 408] on div "Login [EMAIL_ADDRESS][DOMAIN_NAME] Forgot Password Login" at bounding box center [785, 418] width 766 height 319
click at [1051, 469] on div "Forgot Password" at bounding box center [784, 465] width 573 height 18
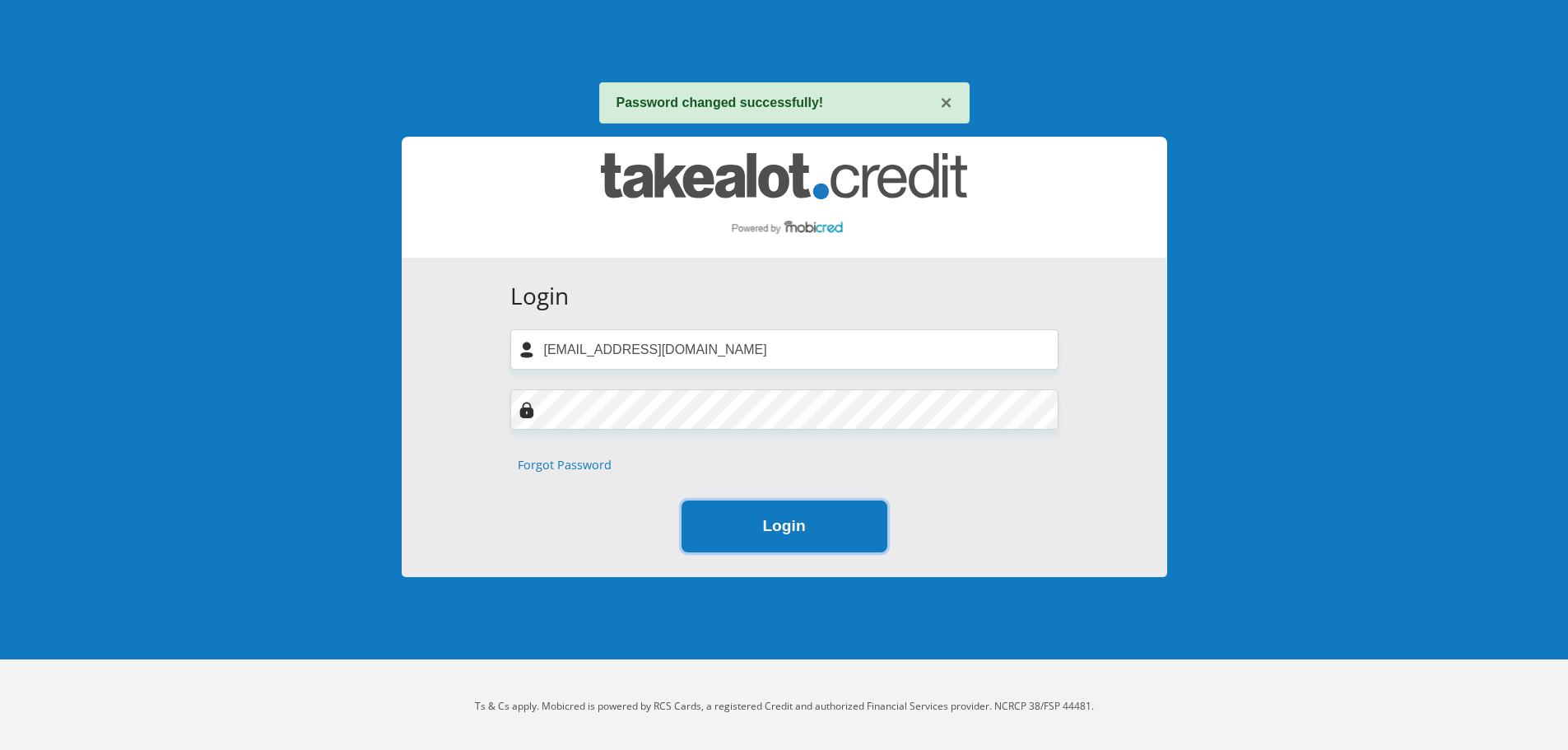
click at [749, 520] on button "Login" at bounding box center [784, 526] width 206 height 51
